Goal: Entertainment & Leisure: Consume media (video, audio)

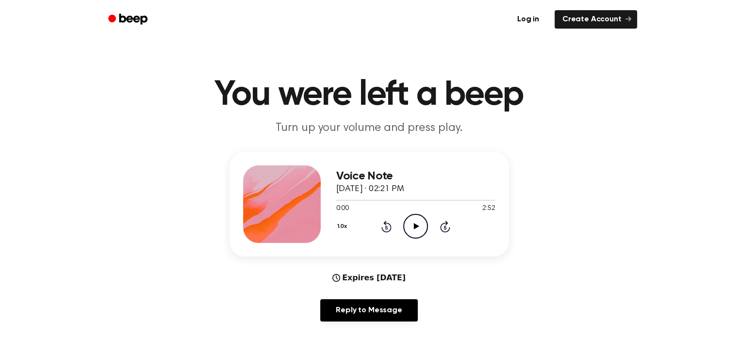
click at [417, 228] on icon "Play Audio" at bounding box center [415, 226] width 25 height 25
click at [417, 228] on icon at bounding box center [415, 226] width 4 height 6
click at [404, 226] on icon "Play Audio" at bounding box center [415, 226] width 25 height 25
click at [388, 223] on icon at bounding box center [386, 227] width 10 height 12
click at [387, 224] on icon at bounding box center [386, 227] width 10 height 12
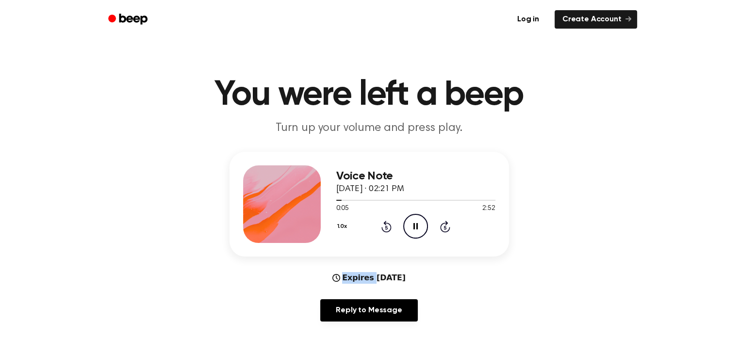
click at [387, 224] on icon at bounding box center [386, 227] width 10 height 12
click at [422, 231] on icon "Pause Audio" at bounding box center [415, 226] width 25 height 25
click at [411, 227] on icon "Play Audio" at bounding box center [415, 226] width 25 height 25
click at [417, 224] on icon at bounding box center [415, 226] width 4 height 6
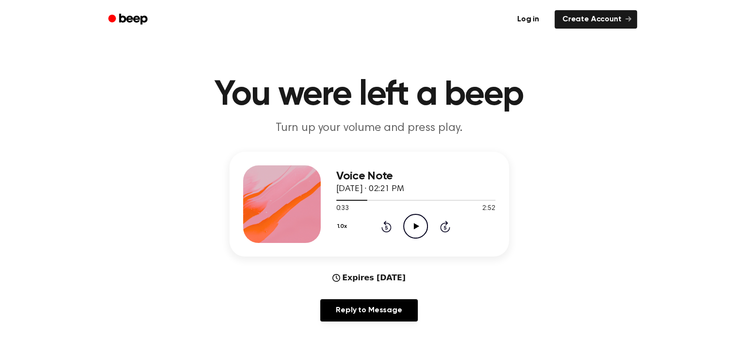
click at [387, 229] on icon "Rewind 5 seconds" at bounding box center [386, 226] width 11 height 13
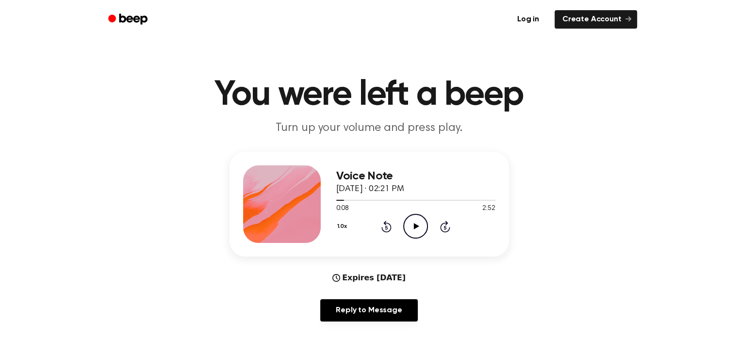
click at [386, 223] on icon at bounding box center [386, 227] width 10 height 12
click at [410, 226] on icon "Play Audio" at bounding box center [415, 226] width 25 height 25
click at [417, 224] on icon at bounding box center [415, 226] width 4 height 6
click at [413, 229] on icon "Play Audio" at bounding box center [415, 226] width 25 height 25
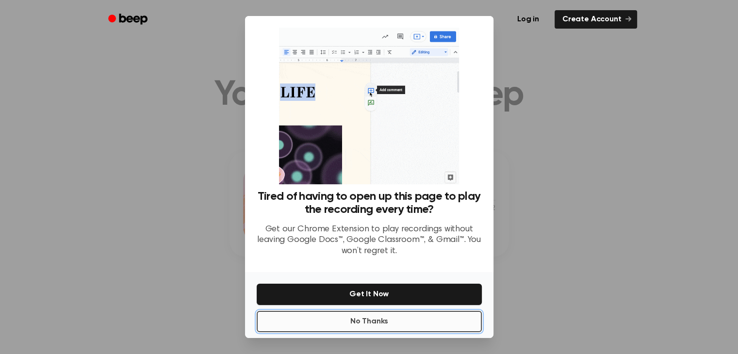
click at [377, 316] on button "No Thanks" at bounding box center [369, 321] width 225 height 21
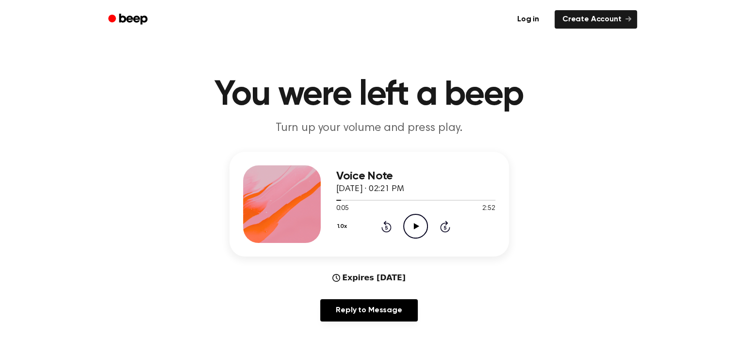
click at [419, 231] on icon "Play Audio" at bounding box center [415, 226] width 25 height 25
click at [419, 231] on icon "Pause Audio" at bounding box center [415, 226] width 25 height 25
click at [411, 224] on icon "Play Audio" at bounding box center [415, 226] width 25 height 25
click at [387, 226] on icon at bounding box center [386, 228] width 2 height 4
click at [420, 216] on icon "Play Audio" at bounding box center [415, 226] width 25 height 25
